Goal: Complete Application Form: Complete application form

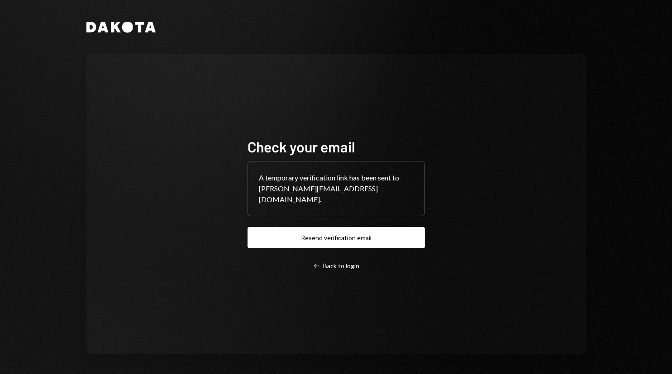
click at [343, 236] on button "Resend verification email" at bounding box center [335, 237] width 177 height 21
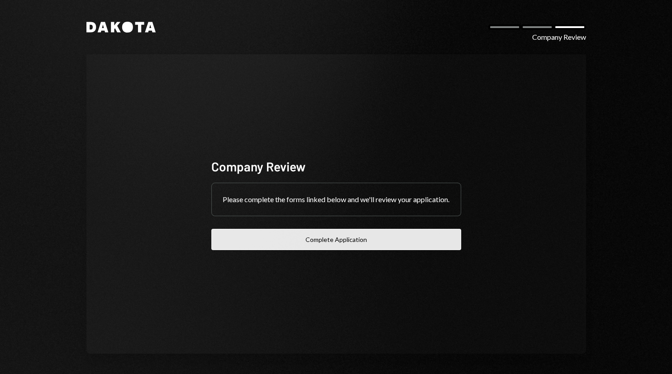
click at [318, 250] on button "Complete Application" at bounding box center [336, 239] width 250 height 21
